Goal: Navigation & Orientation: Find specific page/section

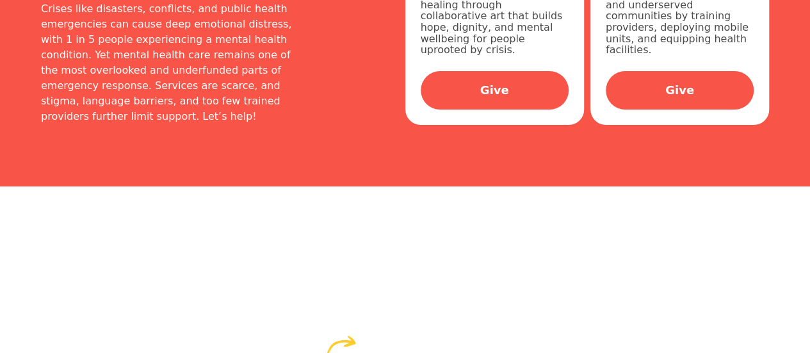
scroll to position [324, 0]
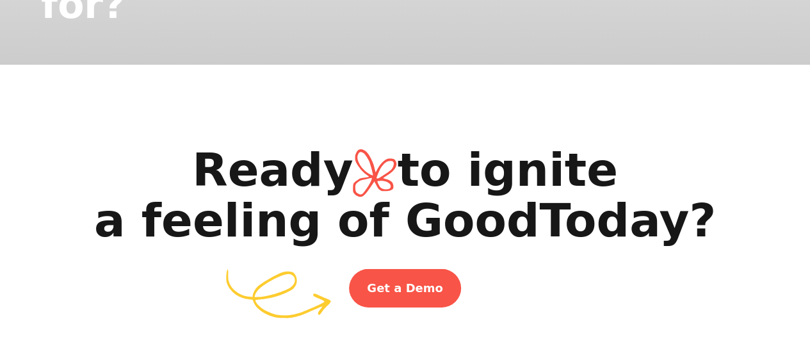
scroll to position [2135, 0]
